Goal: Find specific page/section: Find specific page/section

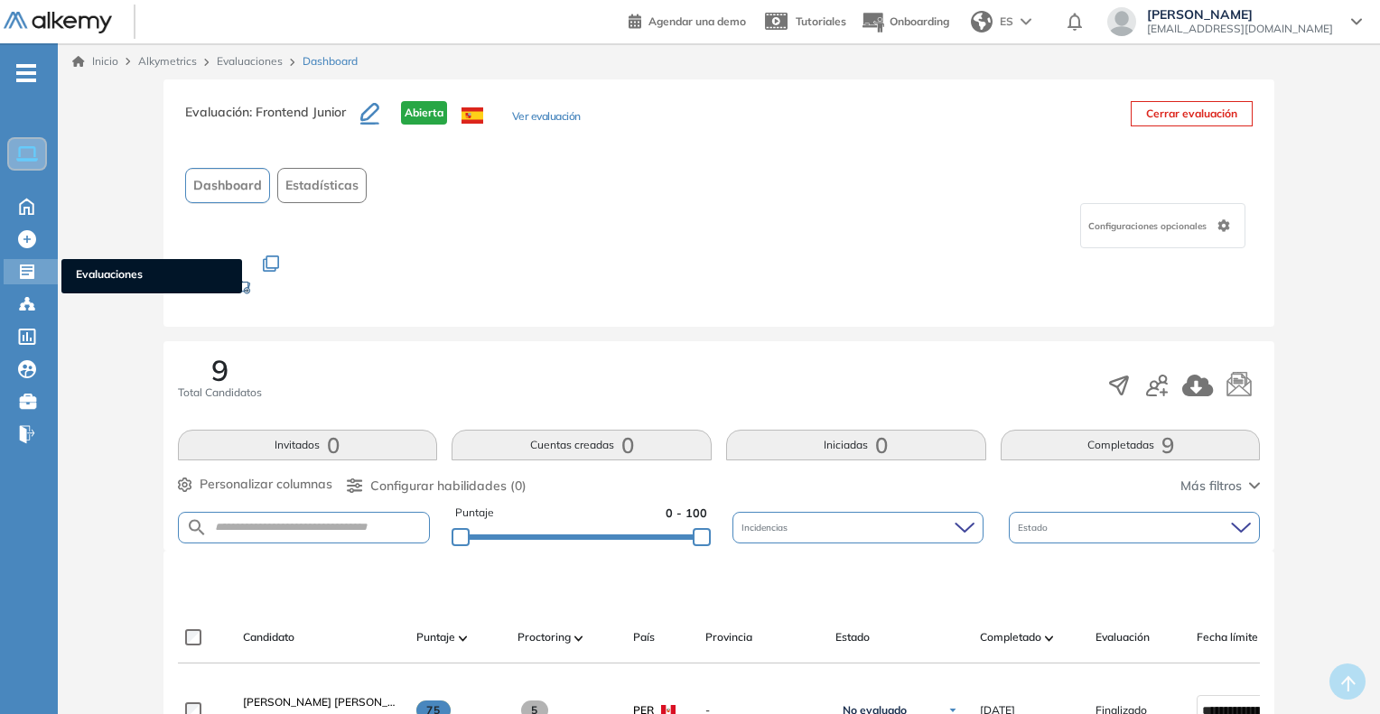
click at [87, 269] on span "Evaluaciones" at bounding box center [152, 276] width 152 height 20
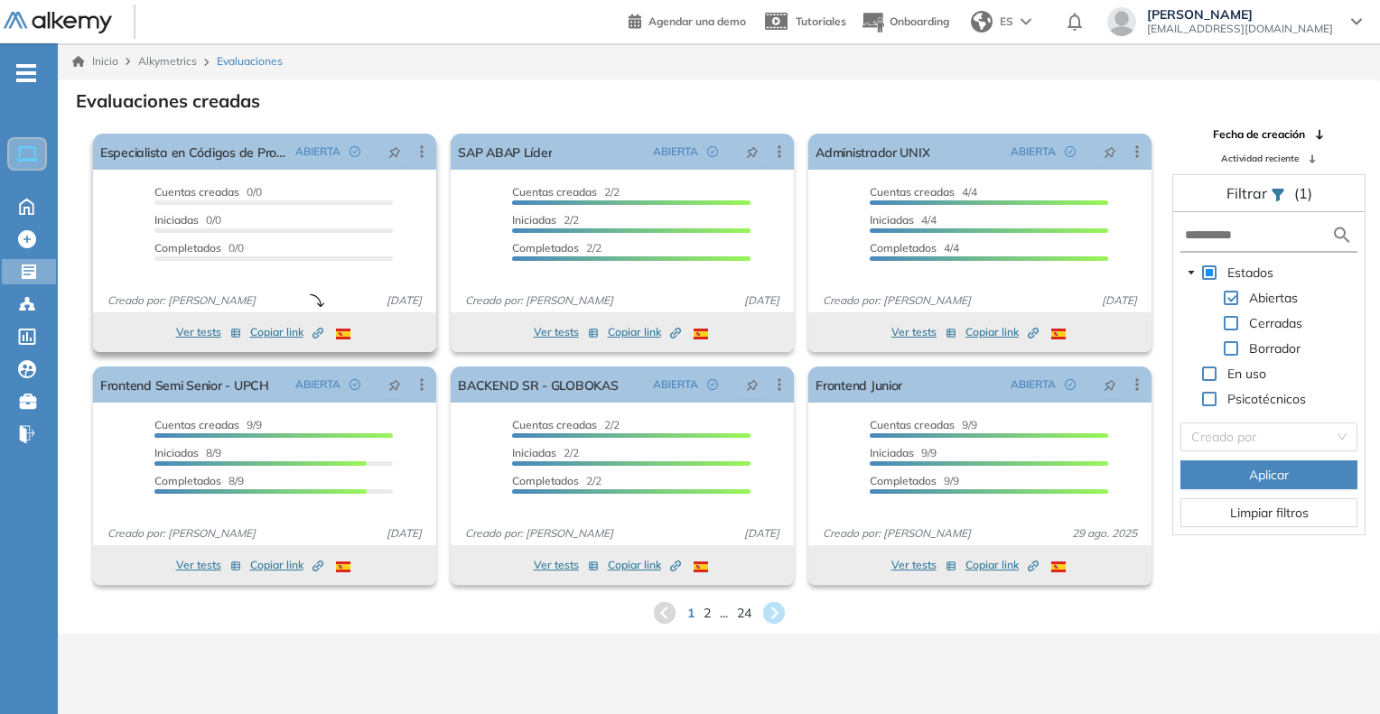
click at [305, 335] on span "Copiar link Created by potrace 1.16, written by Peter Selinger 2001-2019" at bounding box center [286, 332] width 73 height 16
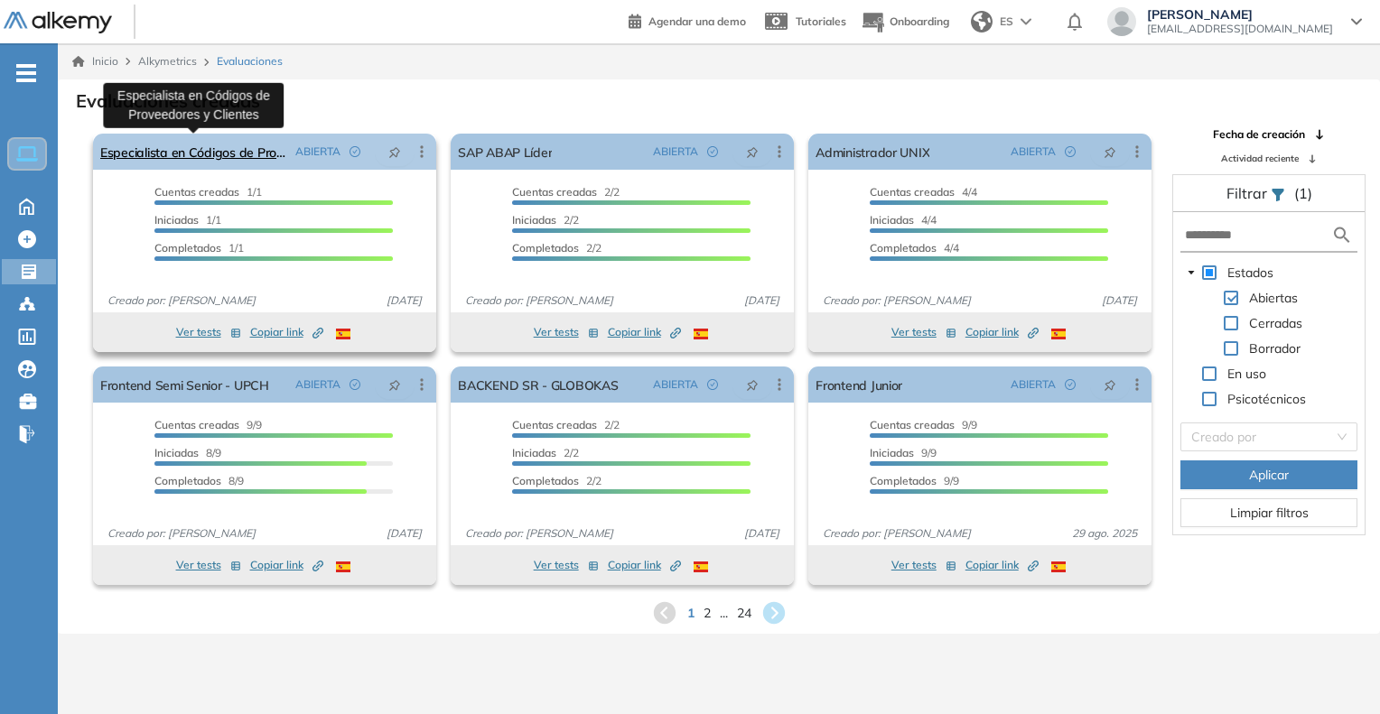
click at [147, 155] on link "Especialista en Códigos de Proveedores y Clientes" at bounding box center [194, 152] width 188 height 36
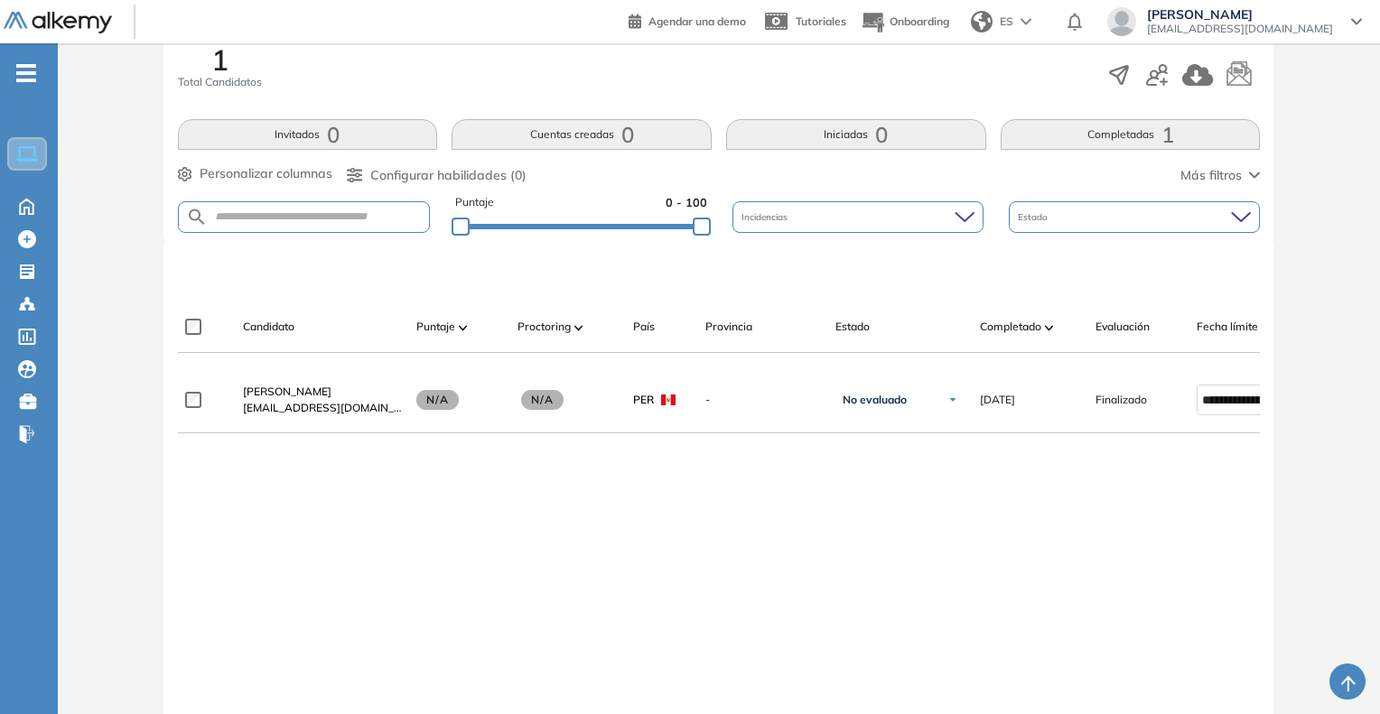
scroll to position [361, 0]
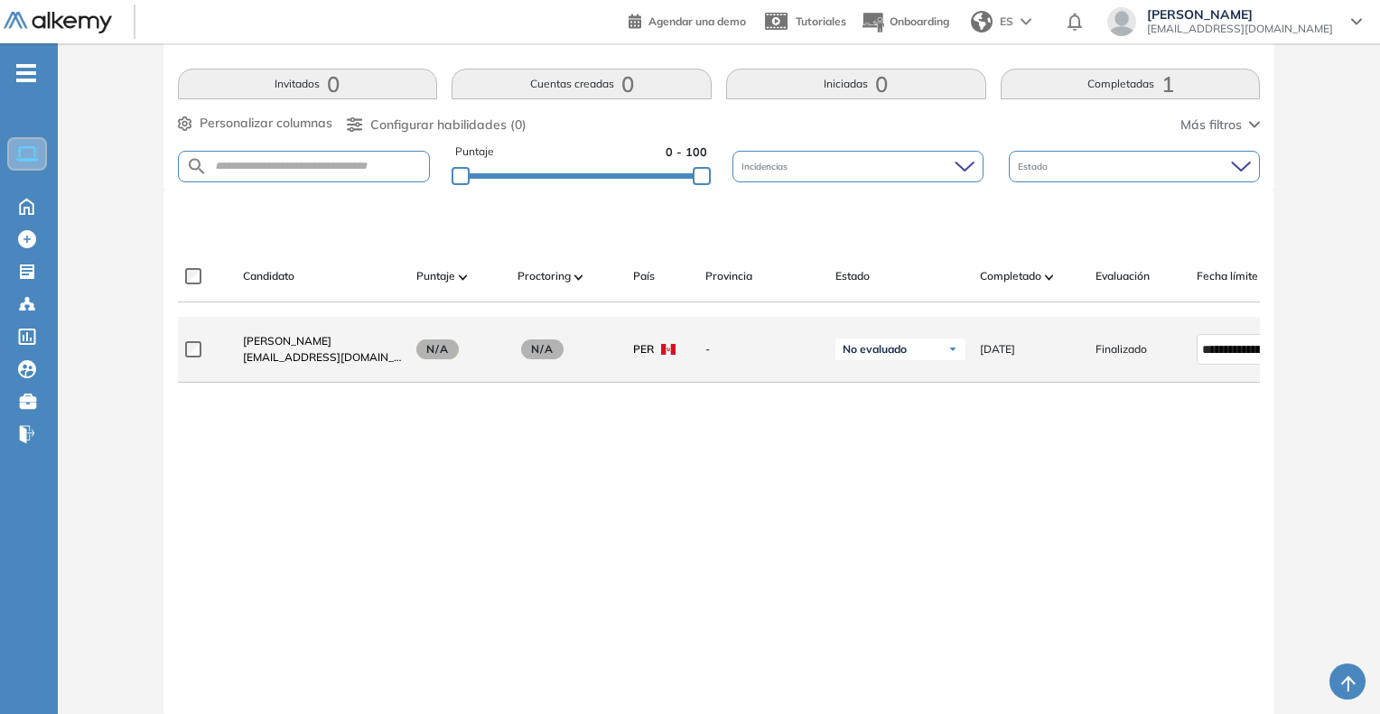
click at [285, 357] on span "[EMAIL_ADDRESS][DOMAIN_NAME]" at bounding box center [322, 357] width 159 height 16
click at [282, 348] on span "[PERSON_NAME]" at bounding box center [287, 341] width 88 height 14
